Goal: Transaction & Acquisition: Purchase product/service

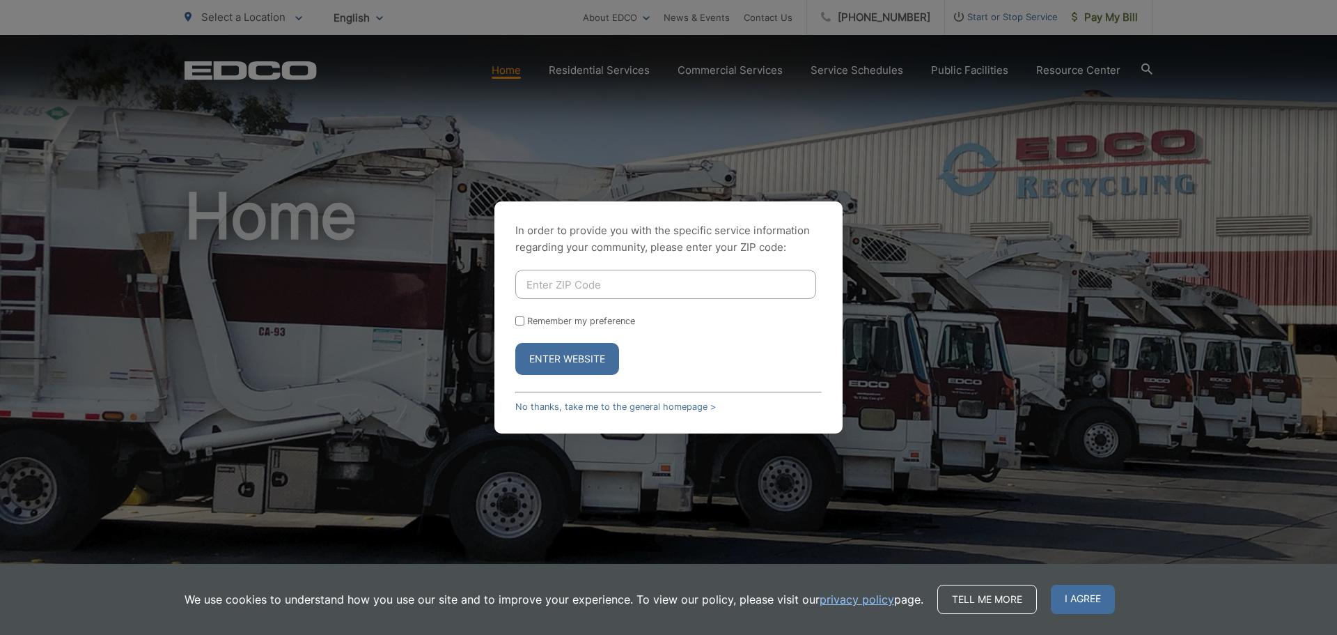
click at [564, 284] on input "Enter ZIP Code" at bounding box center [665, 284] width 301 height 29
type input "92078"
click at [564, 318] on label "Remember my preference" at bounding box center [581, 321] width 108 height 10
click at [524, 318] on input "Remember my preference" at bounding box center [519, 320] width 9 height 9
checkbox input "true"
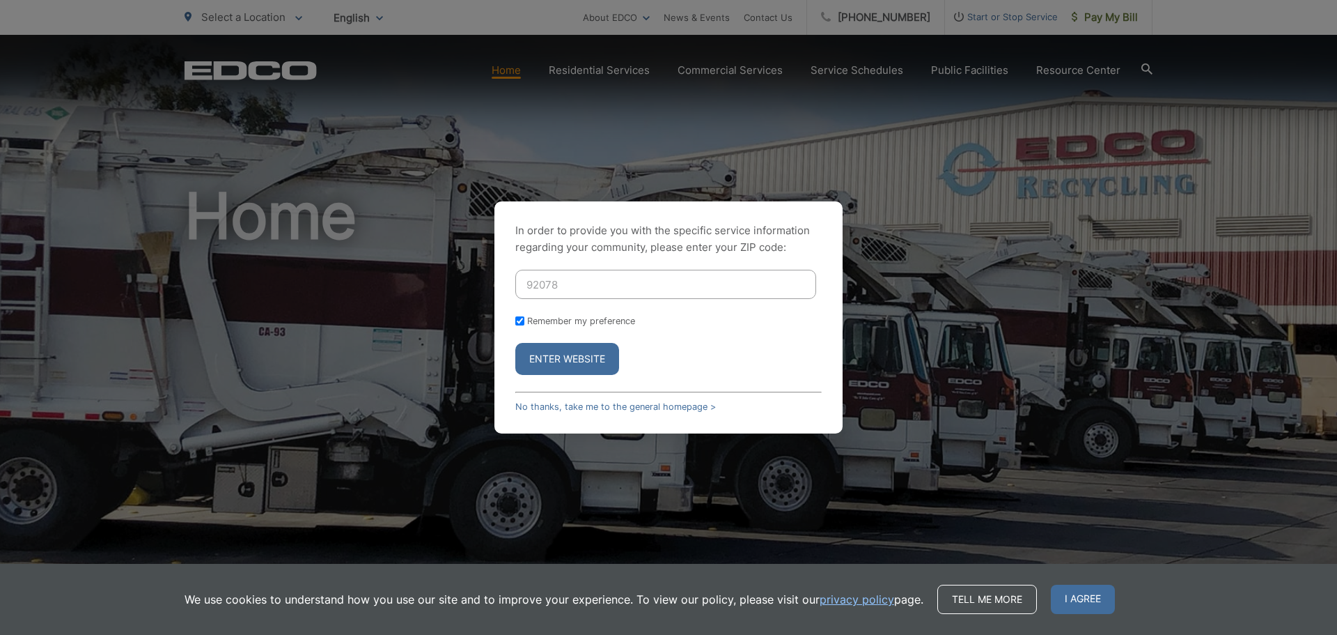
click at [557, 360] on button "Enter Website" at bounding box center [567, 359] width 104 height 32
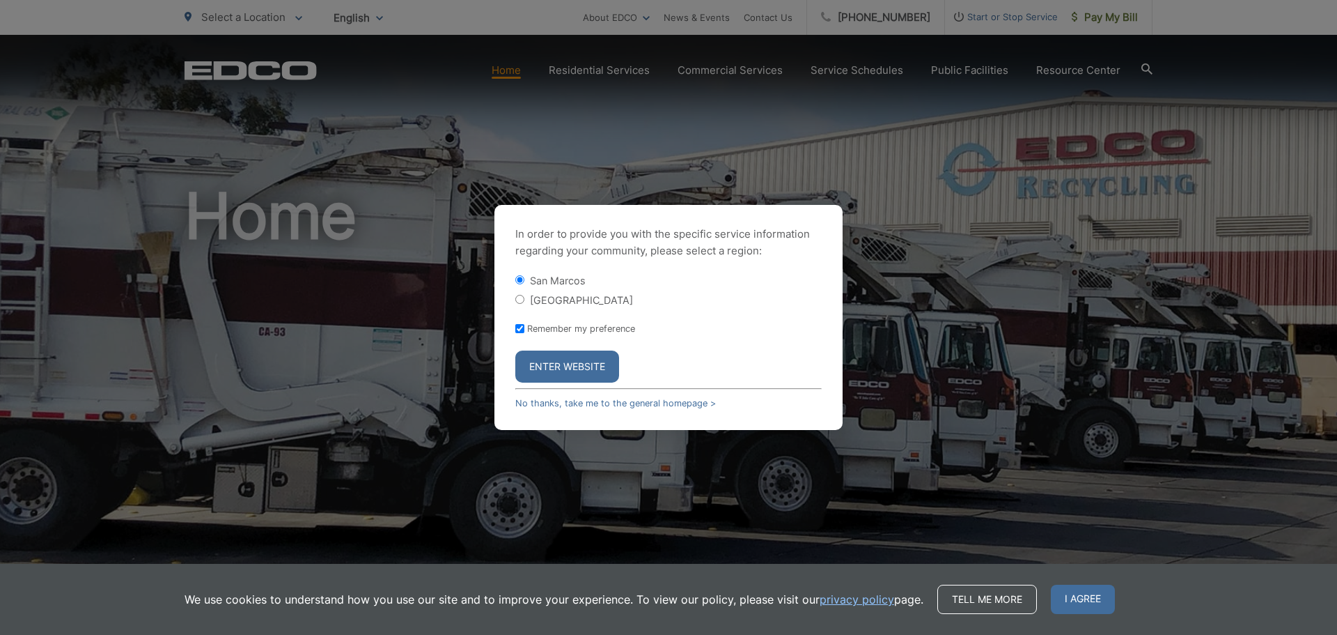
click at [574, 359] on button "Enter Website" at bounding box center [567, 366] width 104 height 32
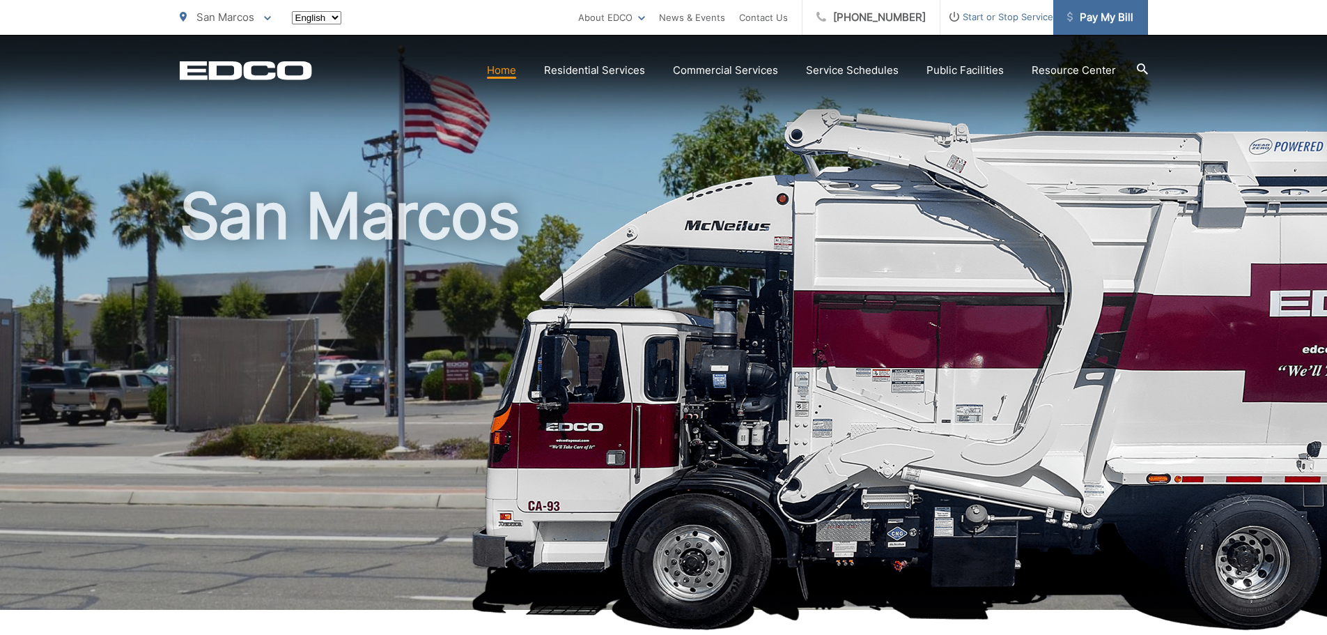
click at [1097, 25] on span "Pay My Bill" at bounding box center [1100, 17] width 66 height 17
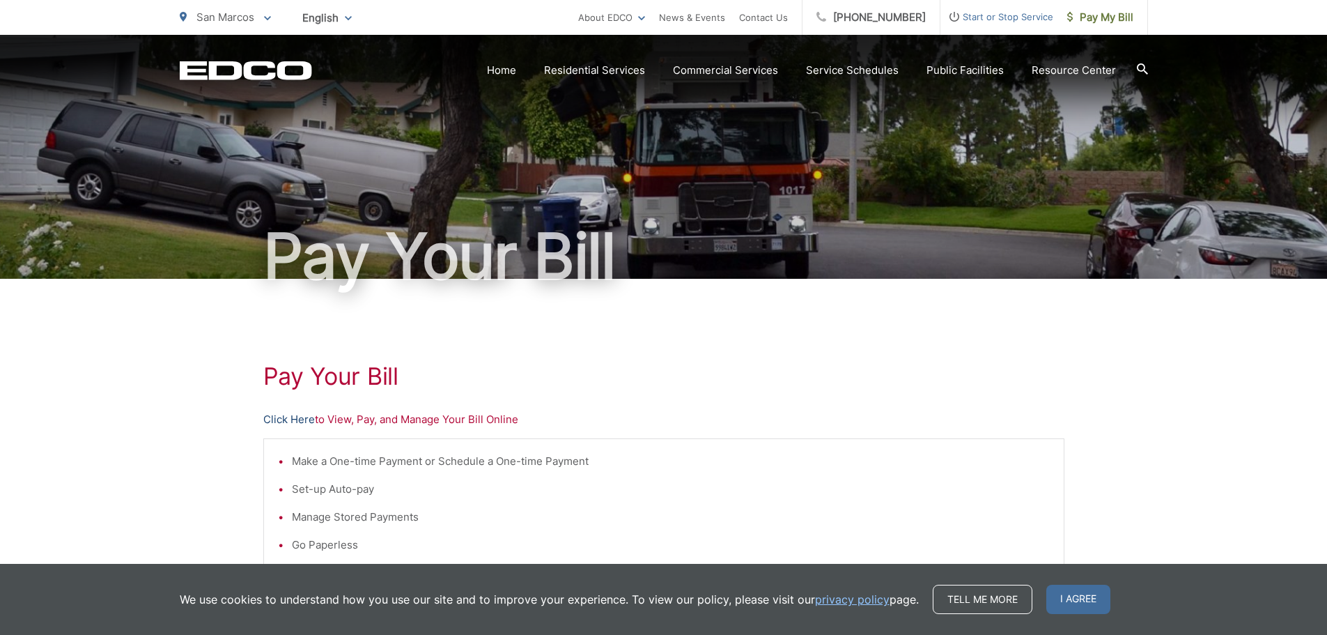
click at [293, 423] on link "Click Here" at bounding box center [289, 419] width 52 height 17
